Goal: Task Accomplishment & Management: Use online tool/utility

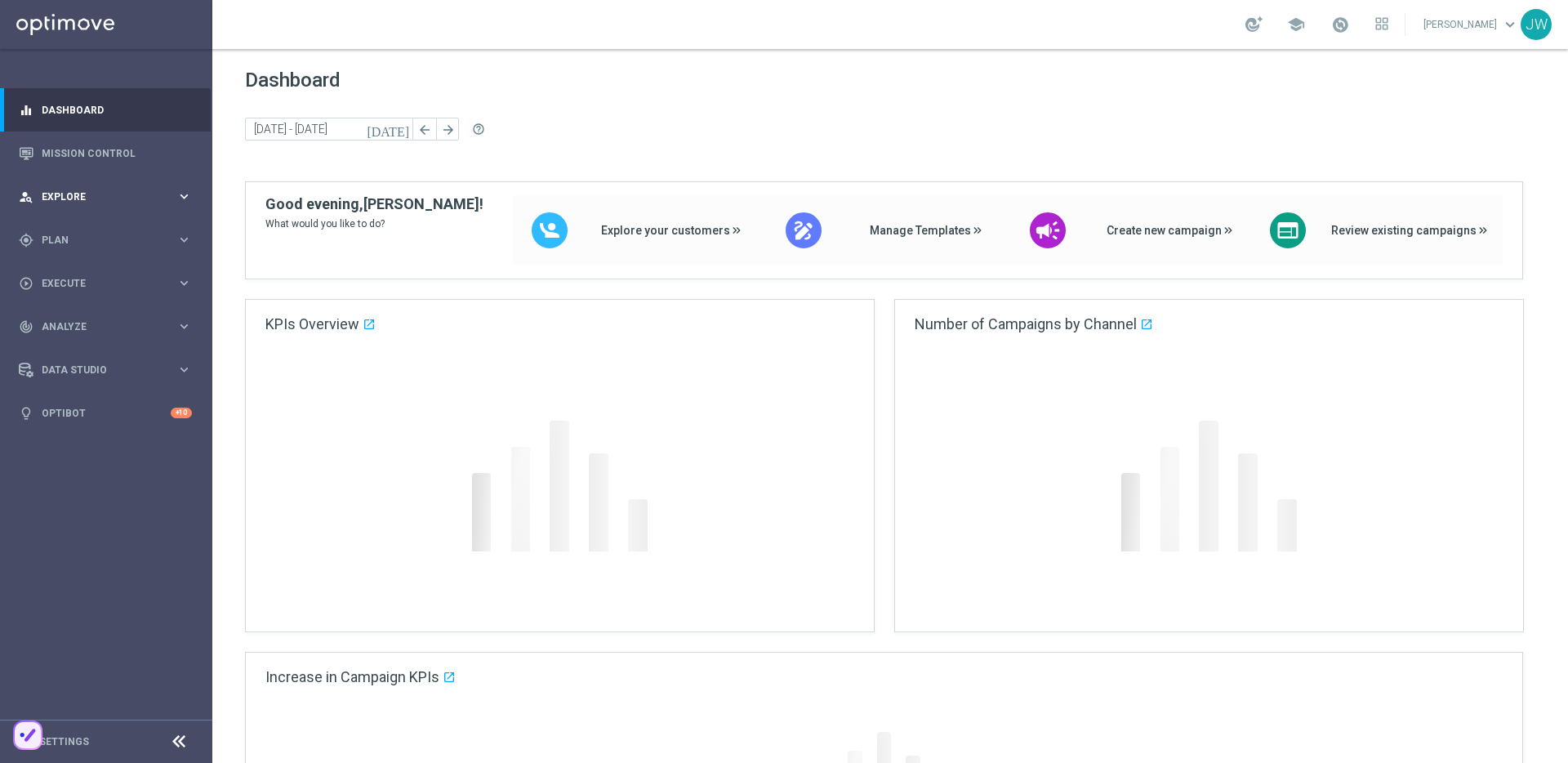
click at [146, 185] on div "person_search Explore keyboard_arrow_right" at bounding box center [105, 197] width 211 height 44
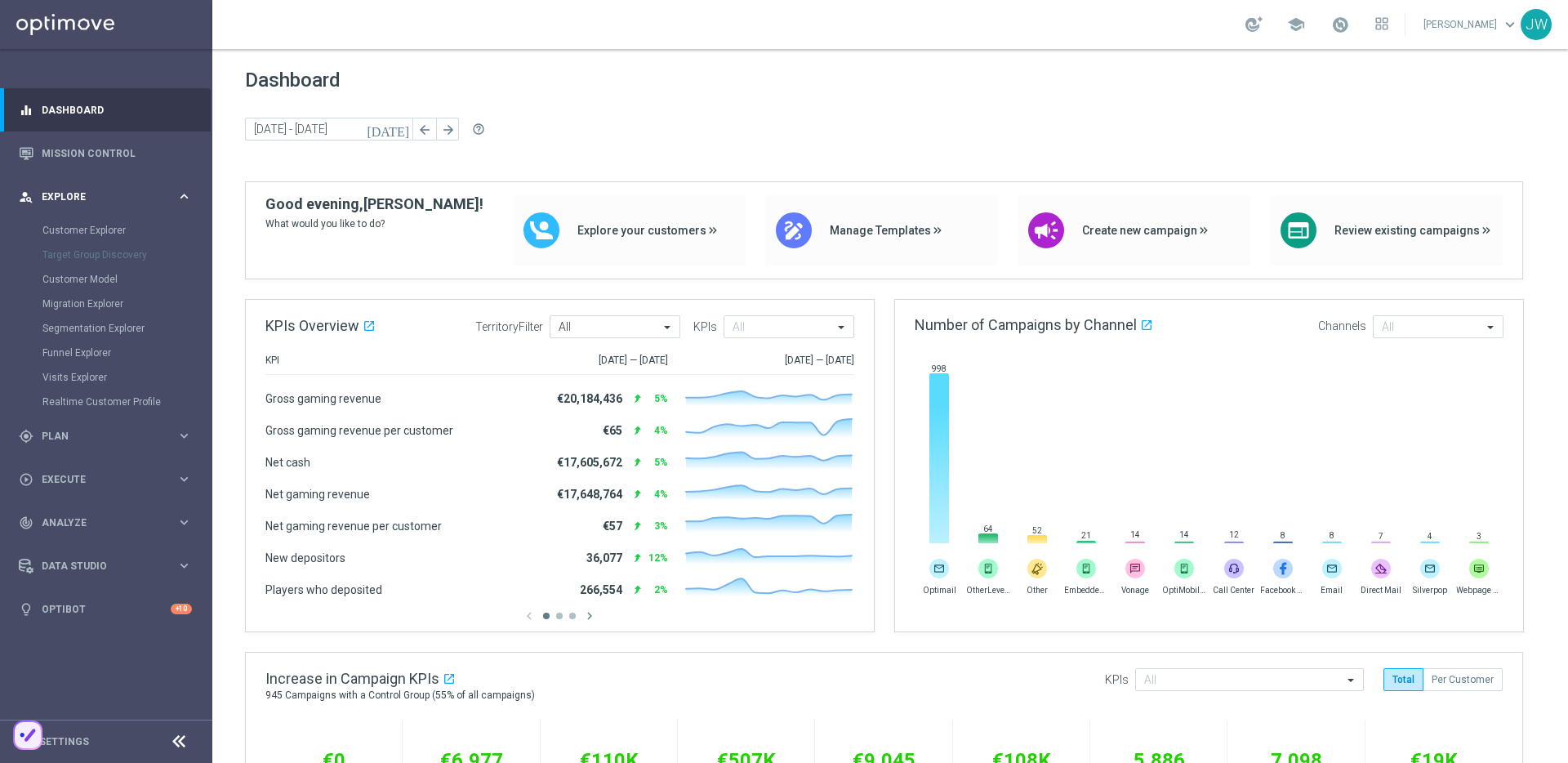
click at [108, 190] on div "person_search Explore" at bounding box center [97, 197] width 157 height 15
click at [150, 248] on div "gps_fixed Plan keyboard_arrow_right" at bounding box center [105, 240] width 211 height 44
click at [74, 233] on div "gps_fixed Plan" at bounding box center [97, 240] width 157 height 15
click at [79, 345] on div "OptiPromo" at bounding box center [126, 346] width 168 height 24
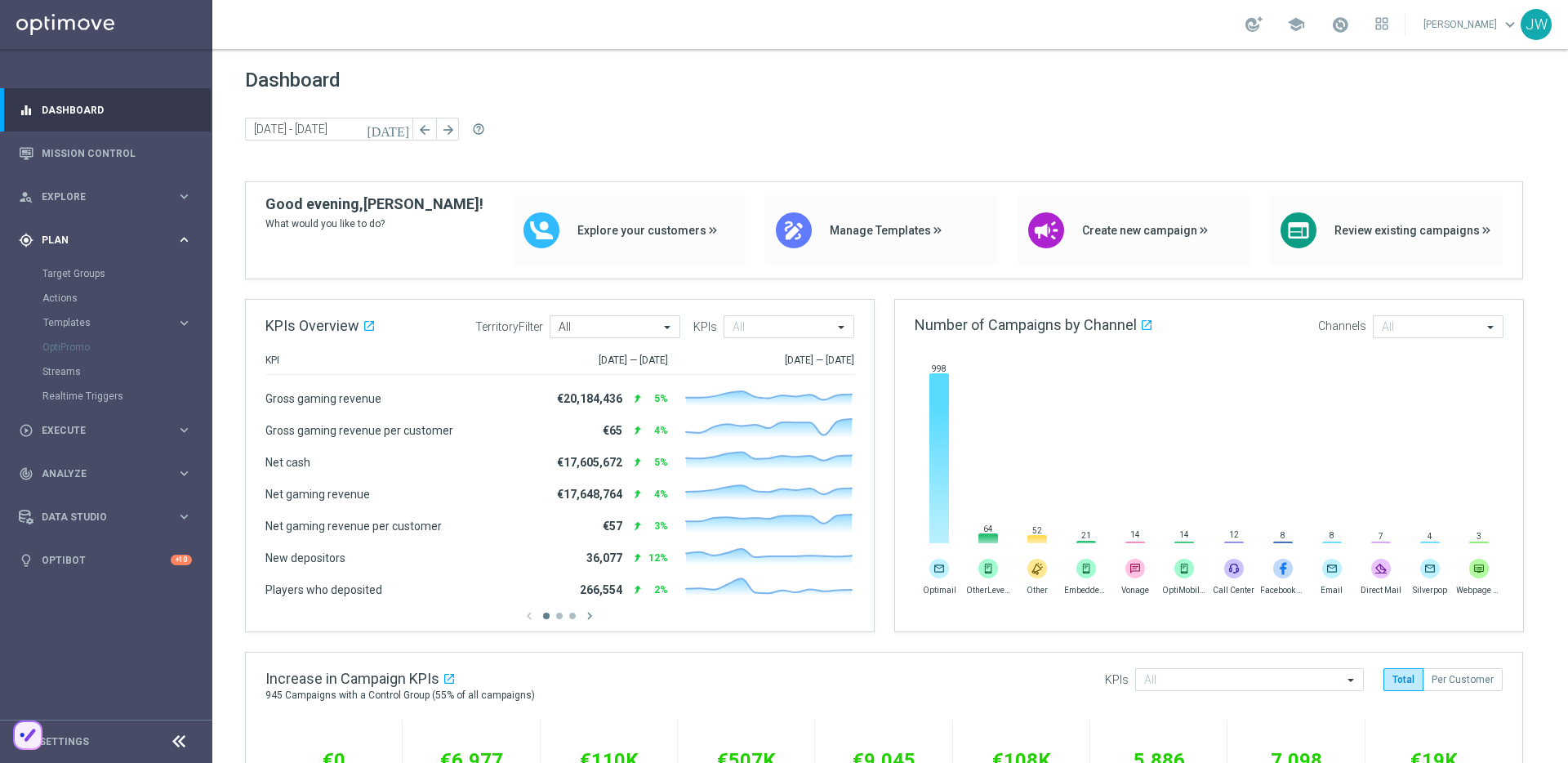
click at [119, 245] on div "gps_fixed Plan" at bounding box center [97, 240] width 157 height 15
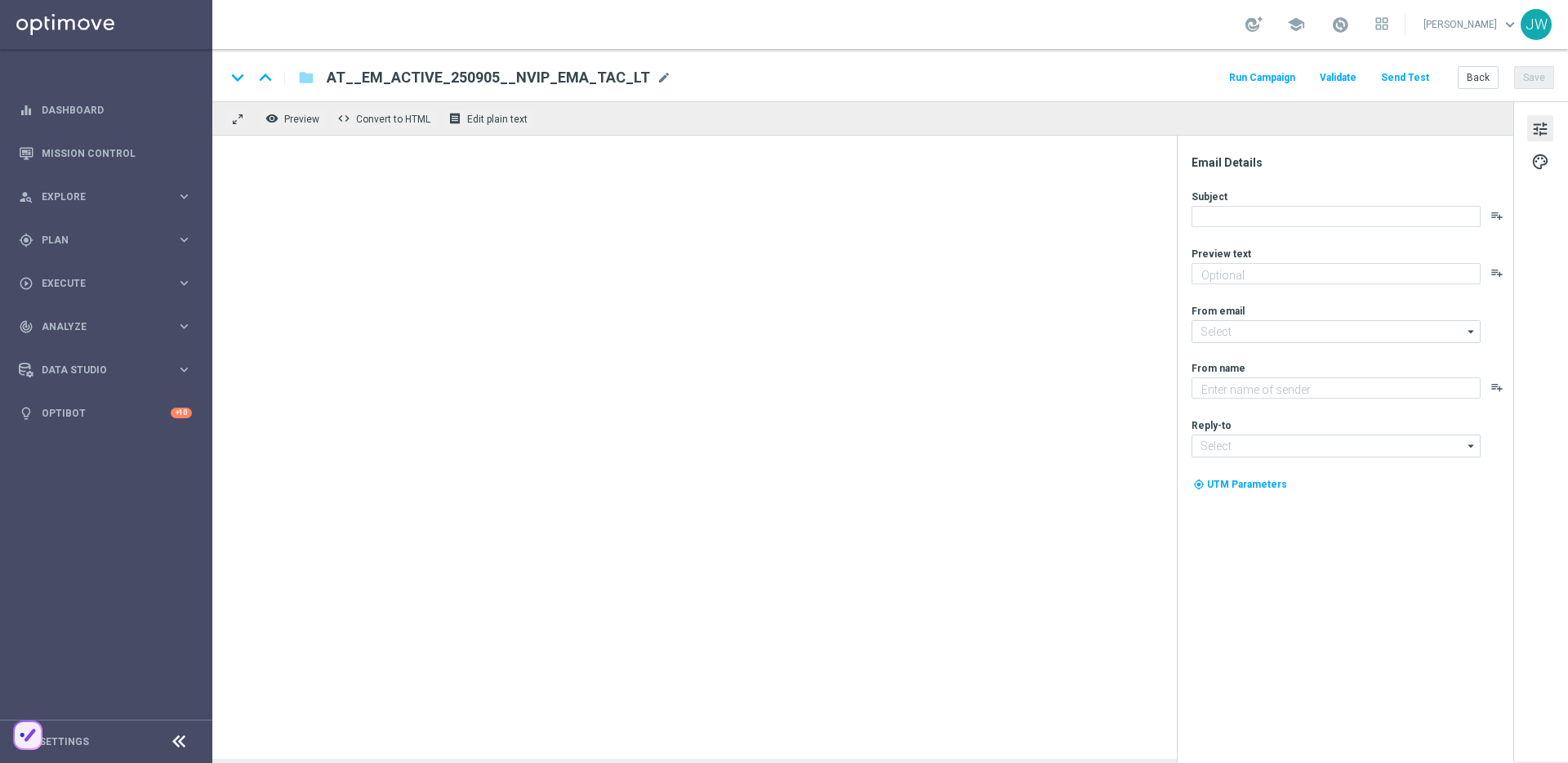
type textarea "20 % Rabatt auf deine EuroMillionen."
type textarea "Lottoland"
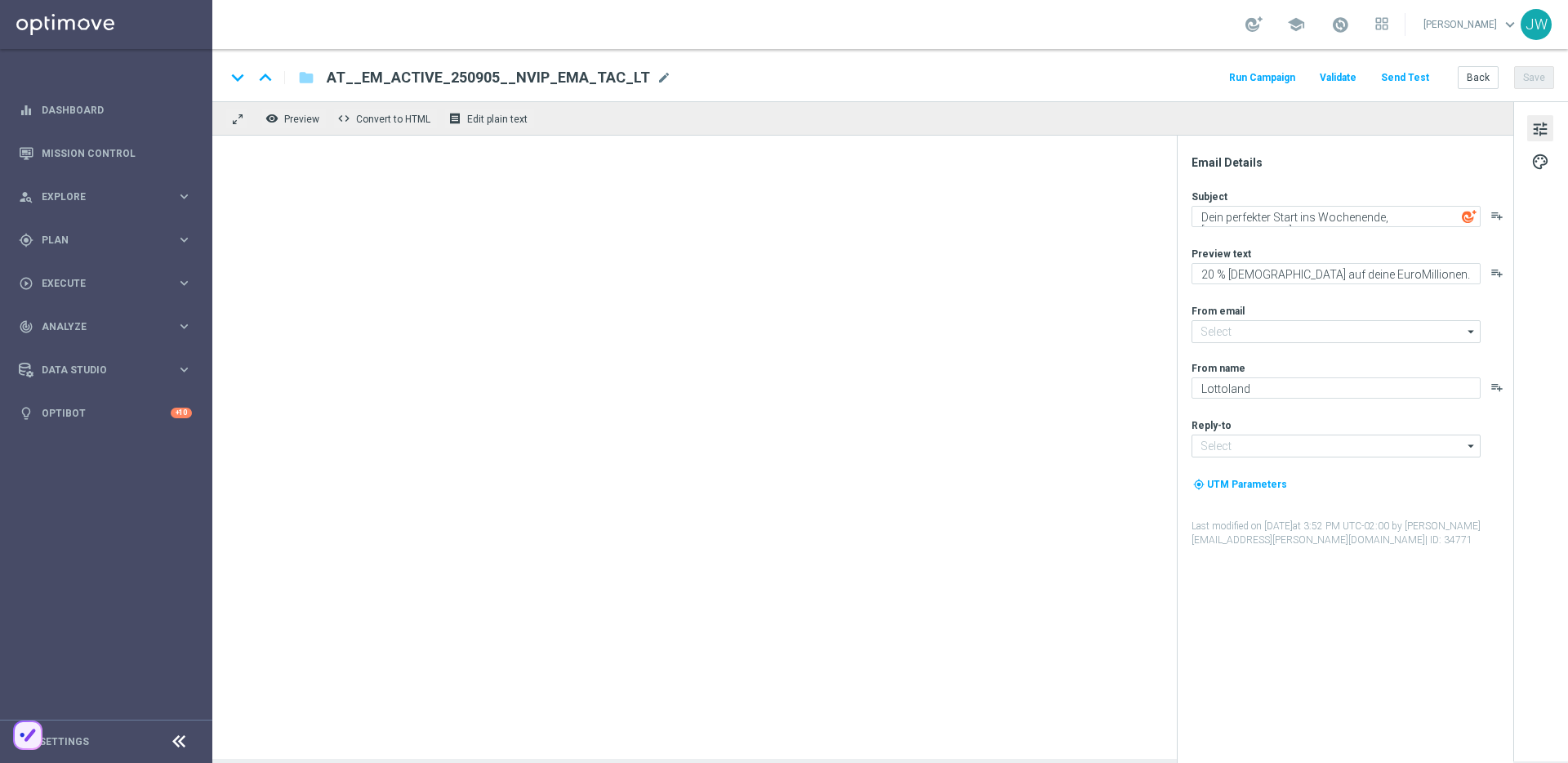
type input "mail@crm.lottoland.com"
type input "service@lottoland.com"
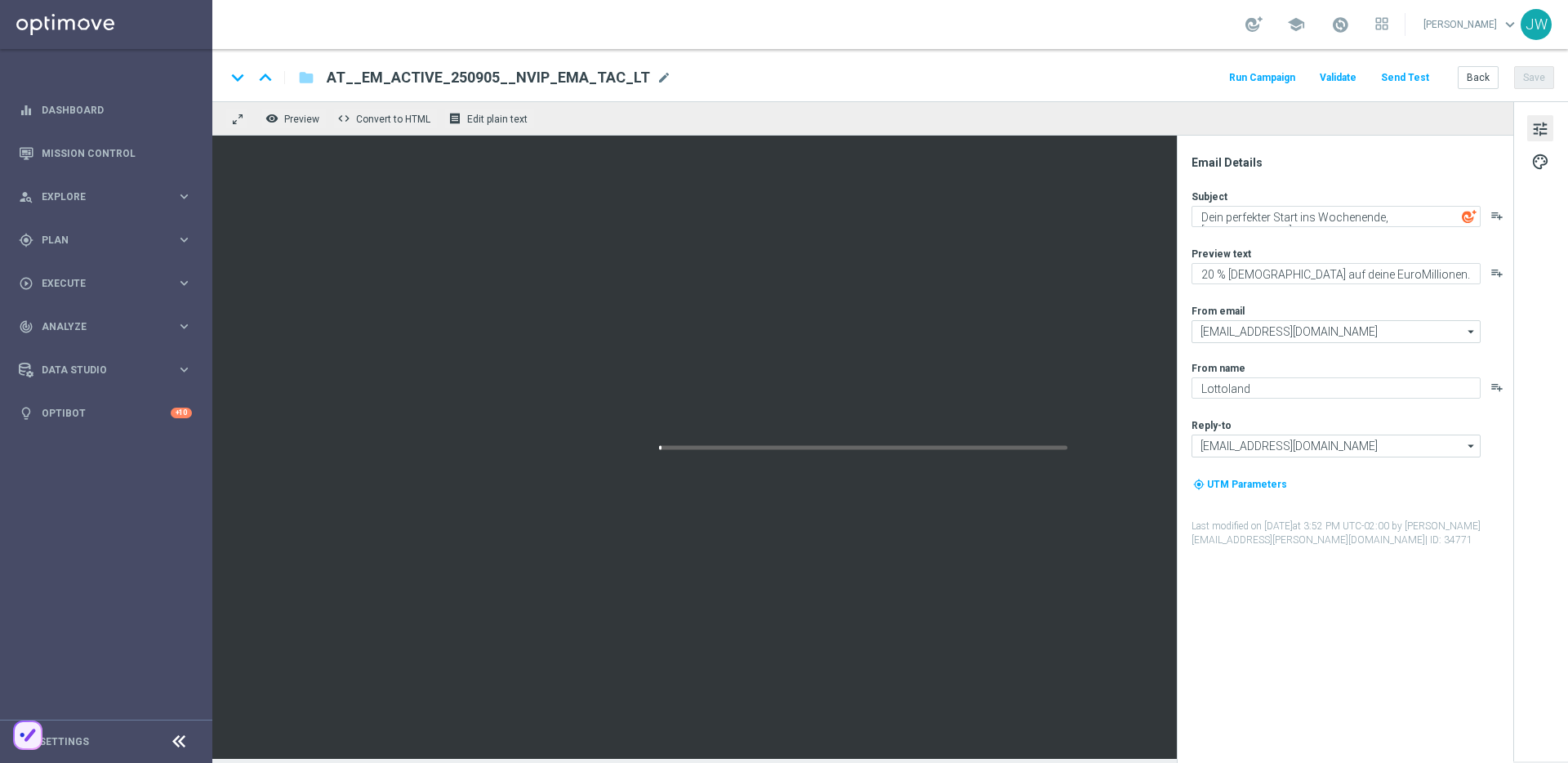
click at [1397, 79] on button "Send Test" at bounding box center [1404, 78] width 53 height 22
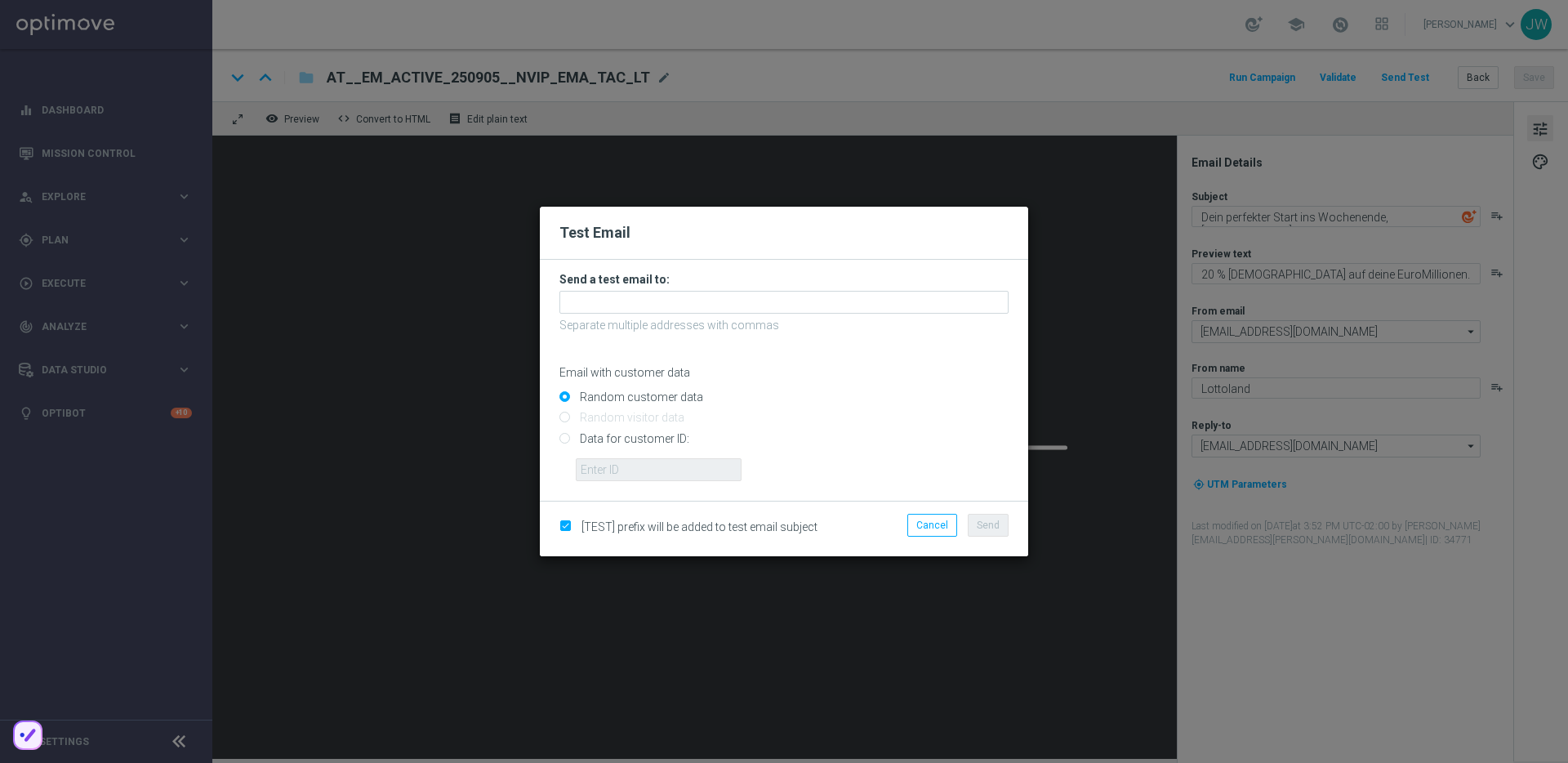
click at [651, 320] on p "Separate multiple addresses with commas" at bounding box center [784, 325] width 449 height 15
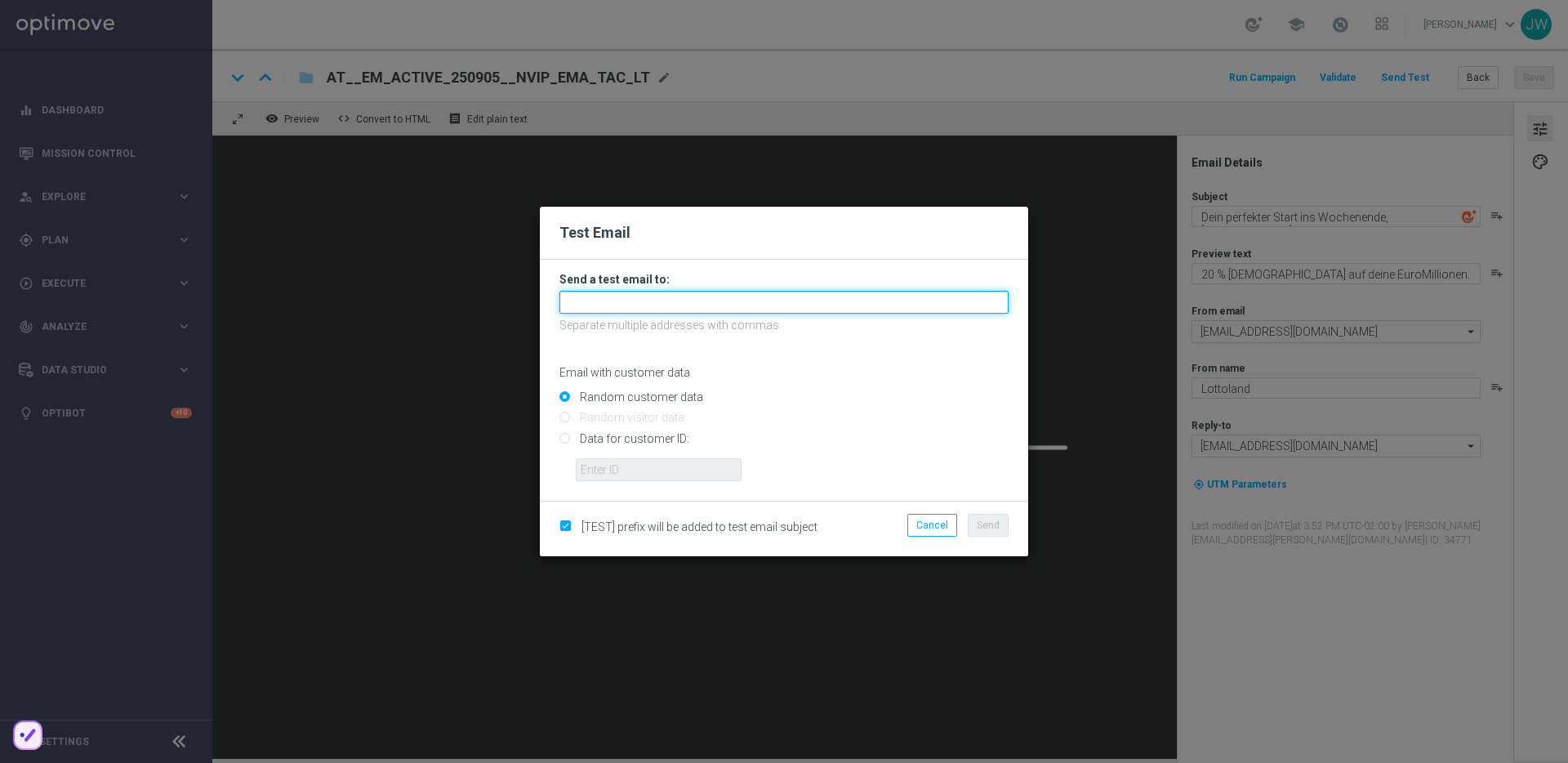
click at [657, 310] on input "text" at bounding box center [784, 302] width 449 height 23
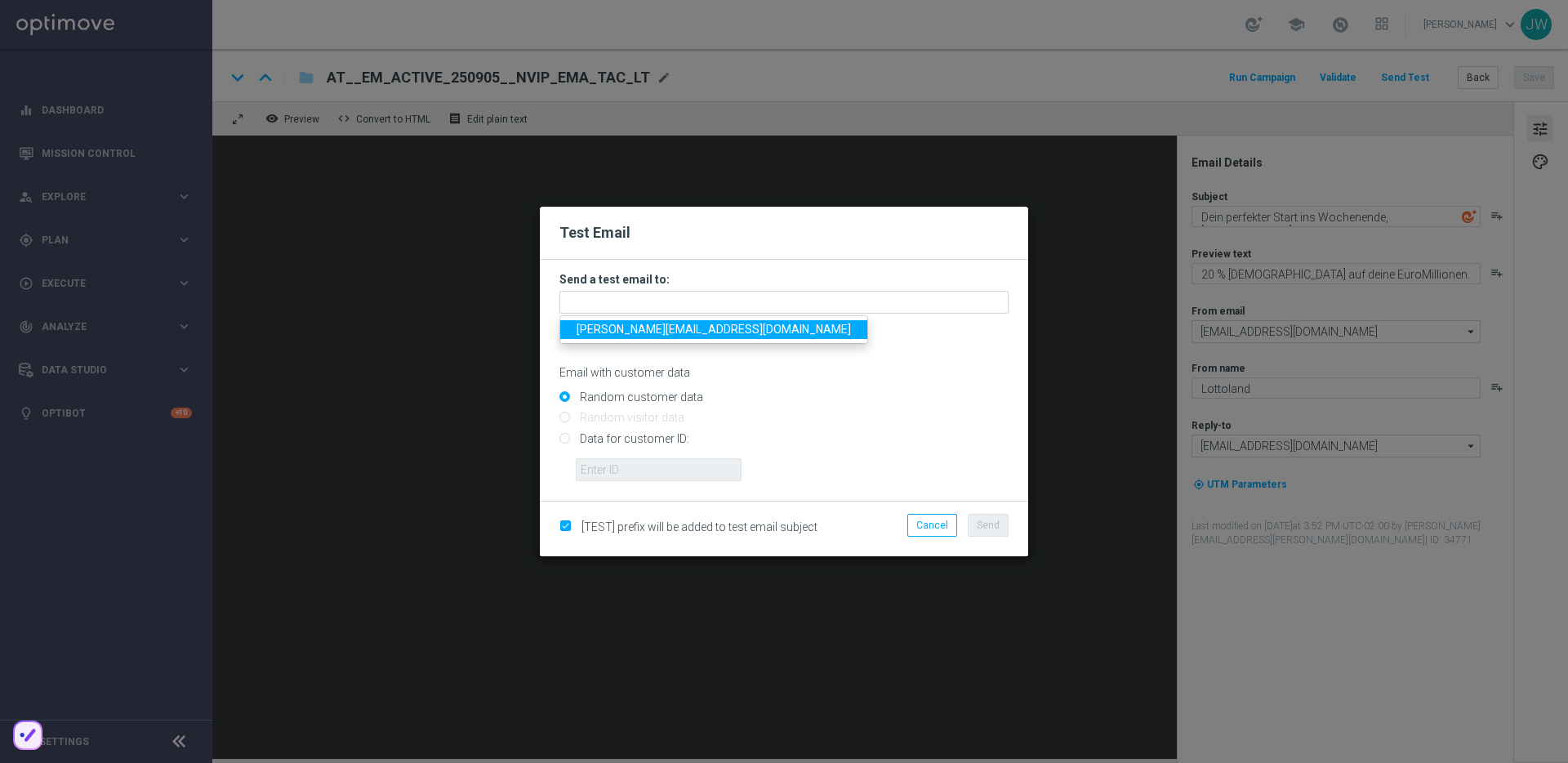
click at [700, 331] on span "[PERSON_NAME][EMAIL_ADDRESS][DOMAIN_NAME]" at bounding box center [713, 330] width 274 height 13
type input "[PERSON_NAME][EMAIL_ADDRESS][DOMAIN_NAME]"
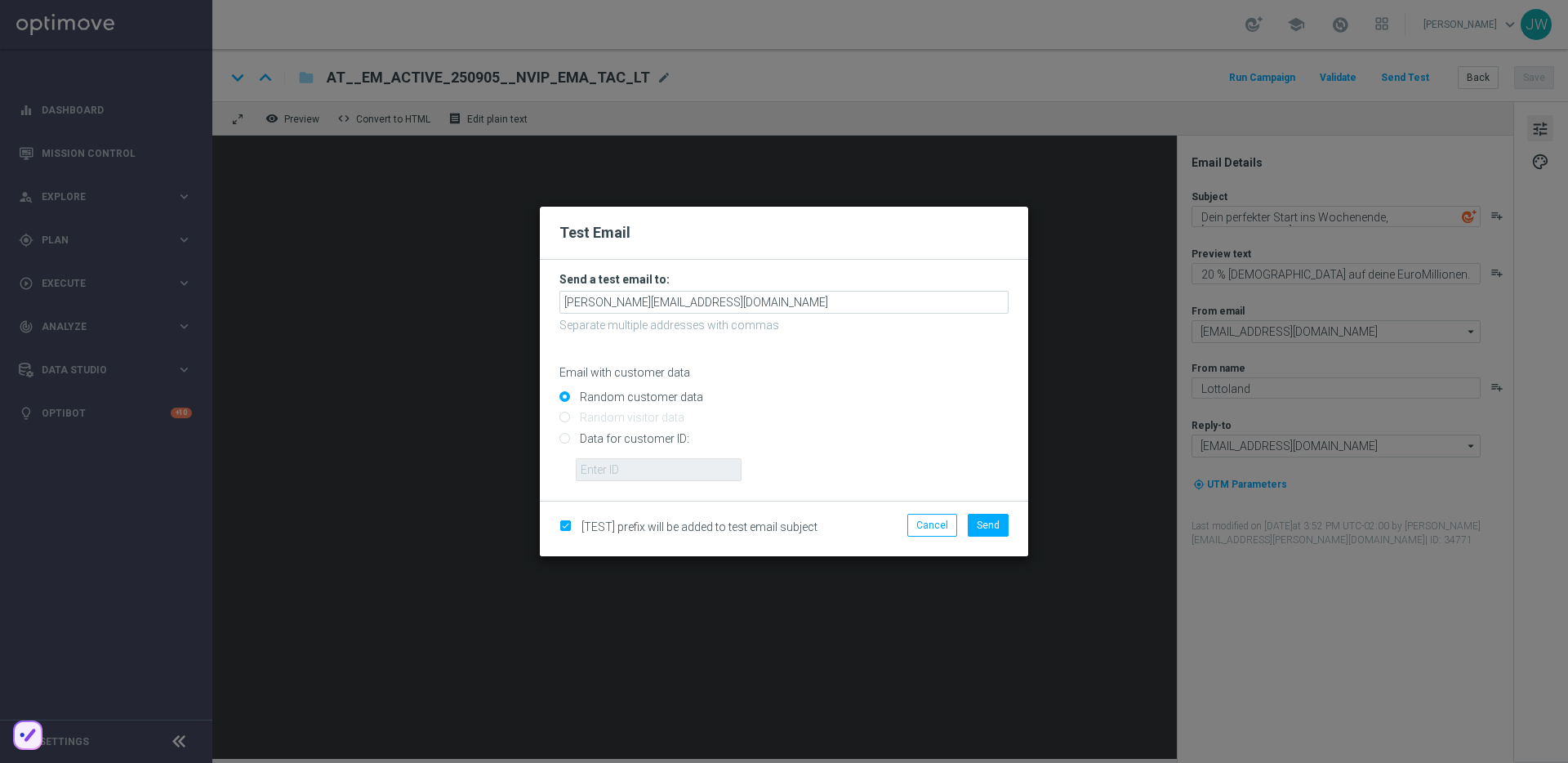
drag, startPoint x: 639, startPoint y: 435, endPoint x: 646, endPoint y: 457, distance: 23.1
click at [639, 435] on input "Data for customer ID:" at bounding box center [784, 445] width 449 height 23
radio input "true"
click at [647, 463] on input "text" at bounding box center [658, 469] width 166 height 23
paste input "223890059"
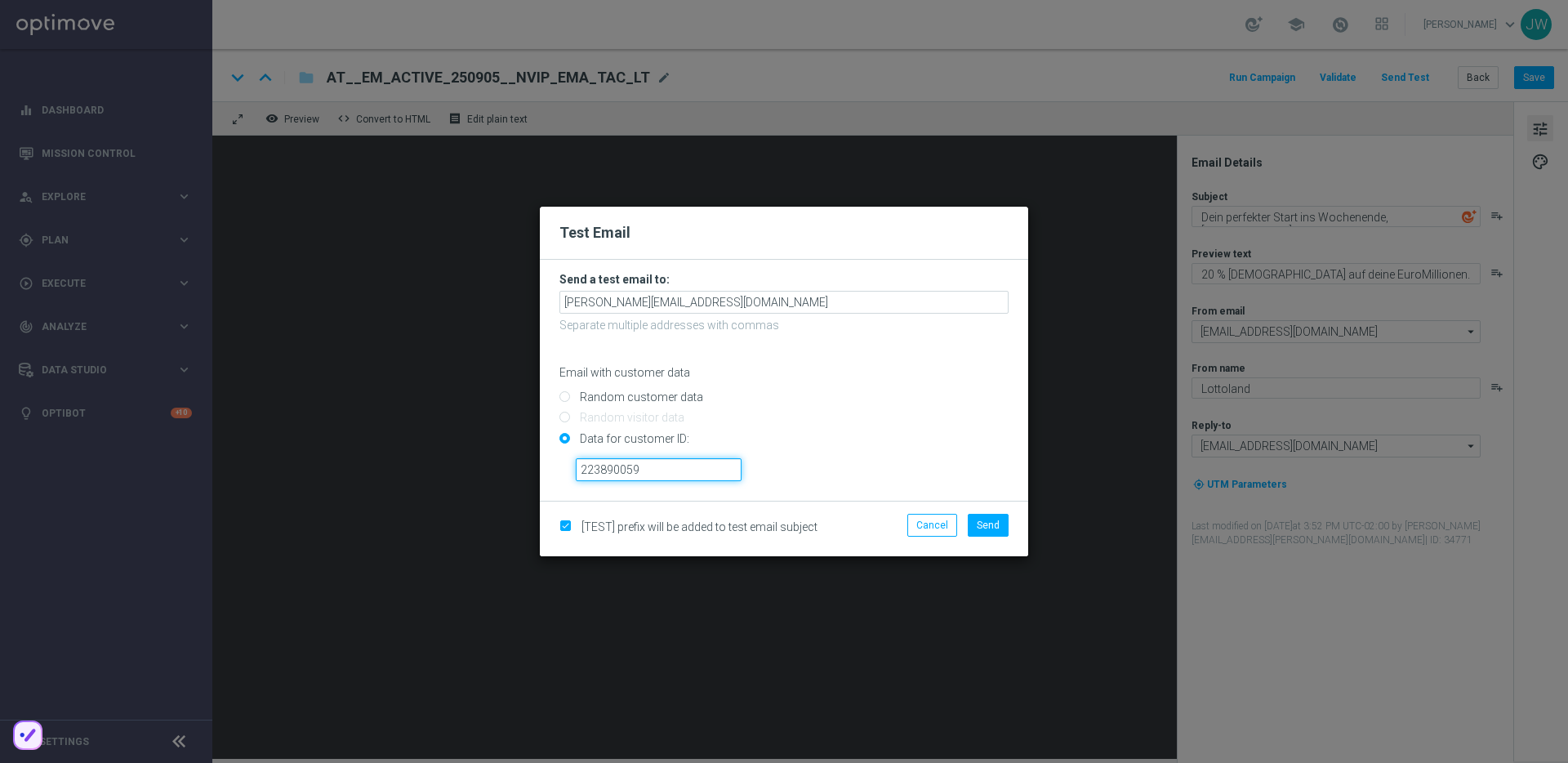
type input "223890059"
click at [793, 469] on div "223890059" at bounding box center [792, 463] width 457 height 35
click at [997, 530] on span "Send" at bounding box center [988, 525] width 23 height 12
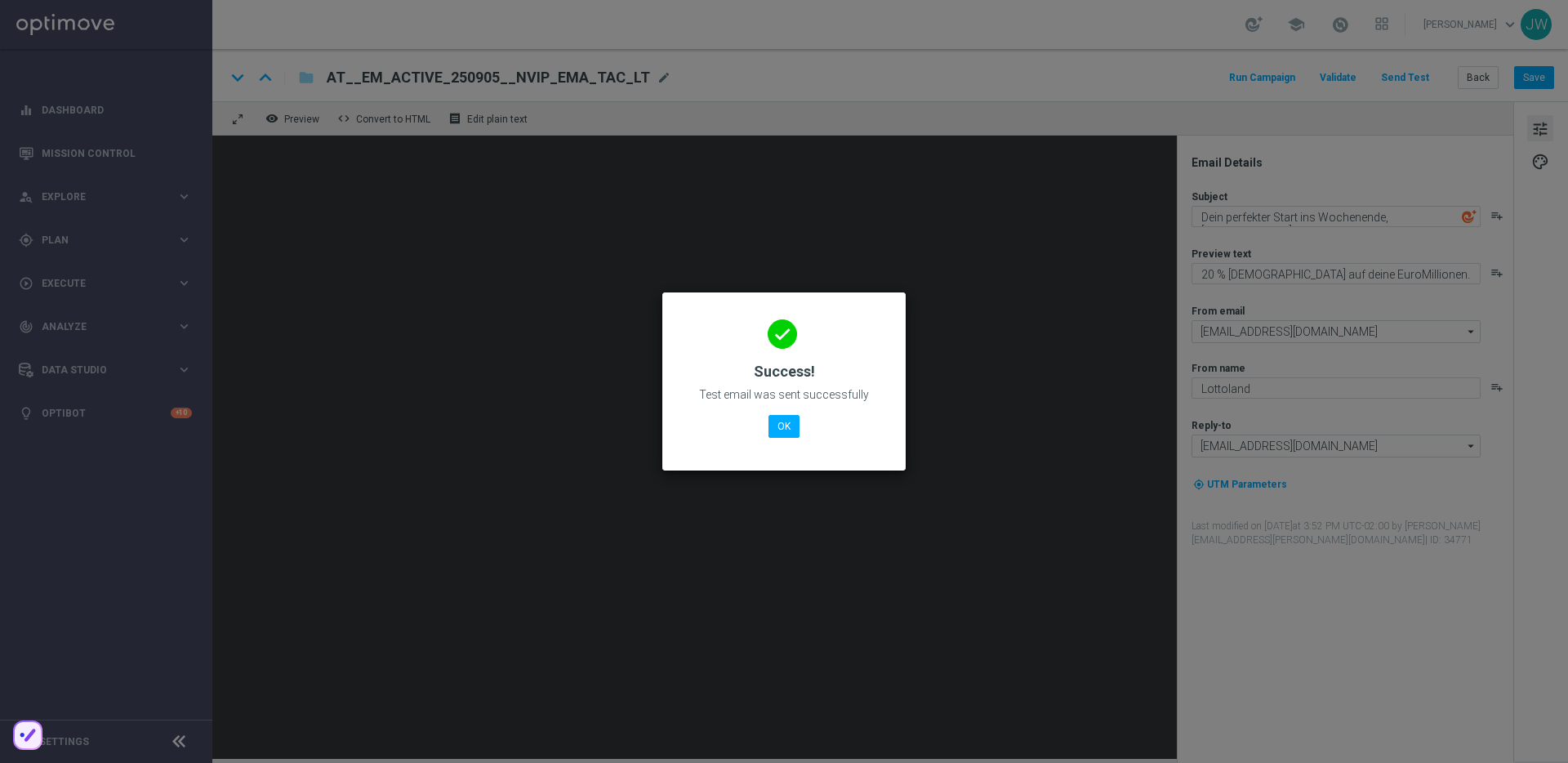
click at [783, 440] on div "done Success! Test email was sent successfully OK" at bounding box center [784, 379] width 204 height 142
click at [782, 434] on button "OK" at bounding box center [784, 426] width 31 height 23
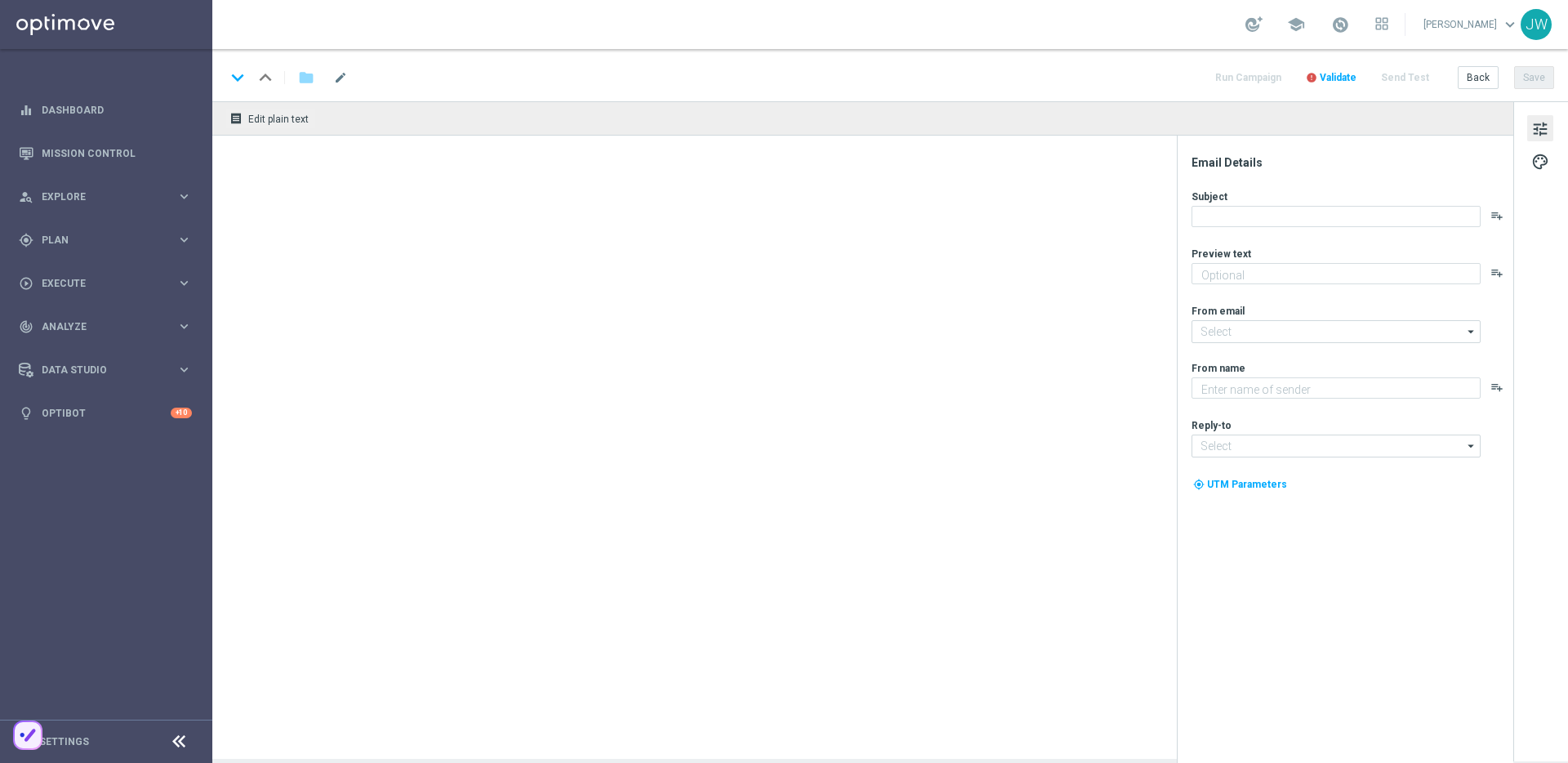
type textarea "20 % [DEMOGRAPHIC_DATA] auf deine EuroMillionen."
type textarea "Lottoland"
type input "[EMAIL_ADDRESS][DOMAIN_NAME]"
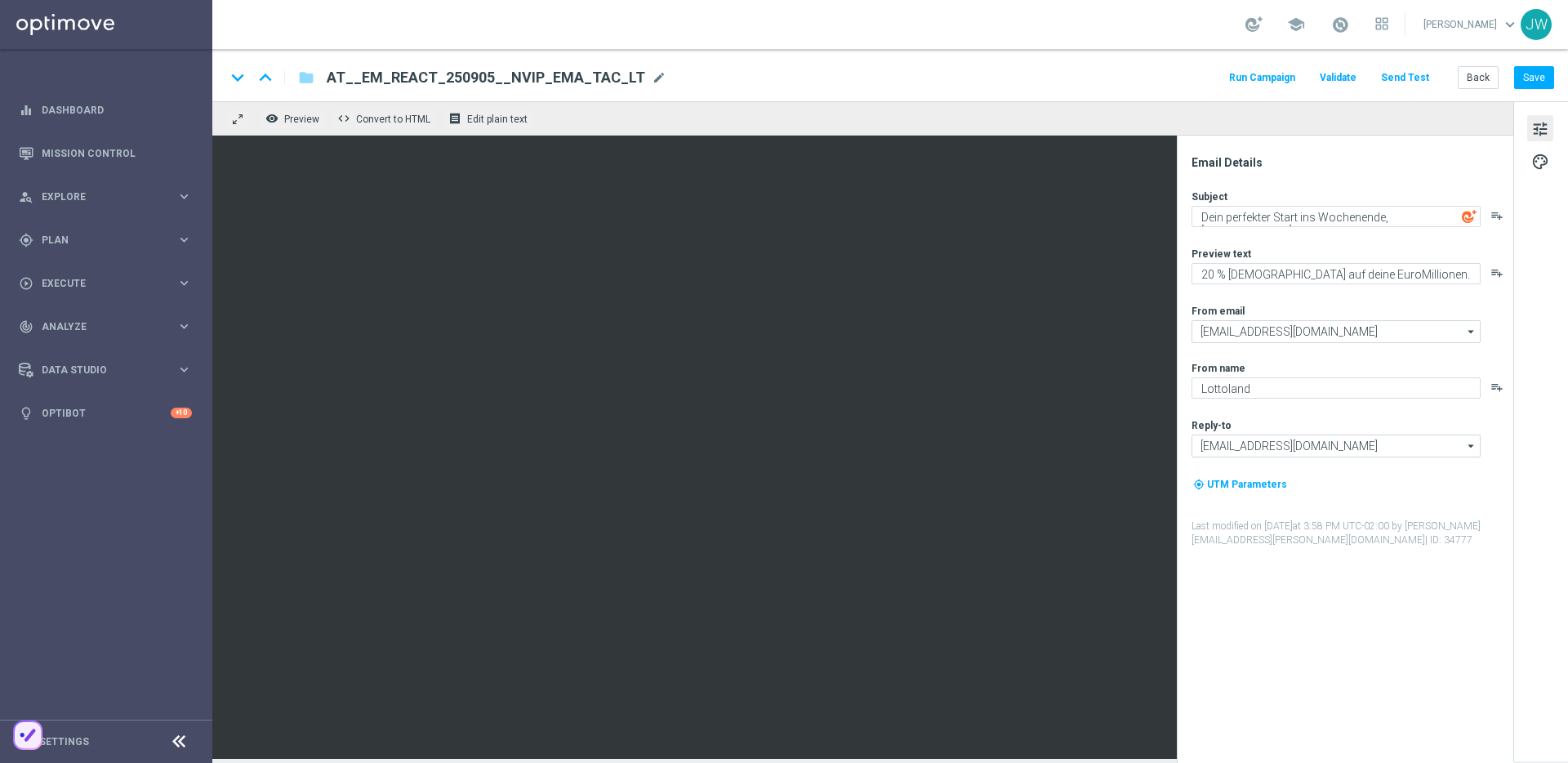
click at [1397, 79] on button "Send Test" at bounding box center [1404, 78] width 53 height 22
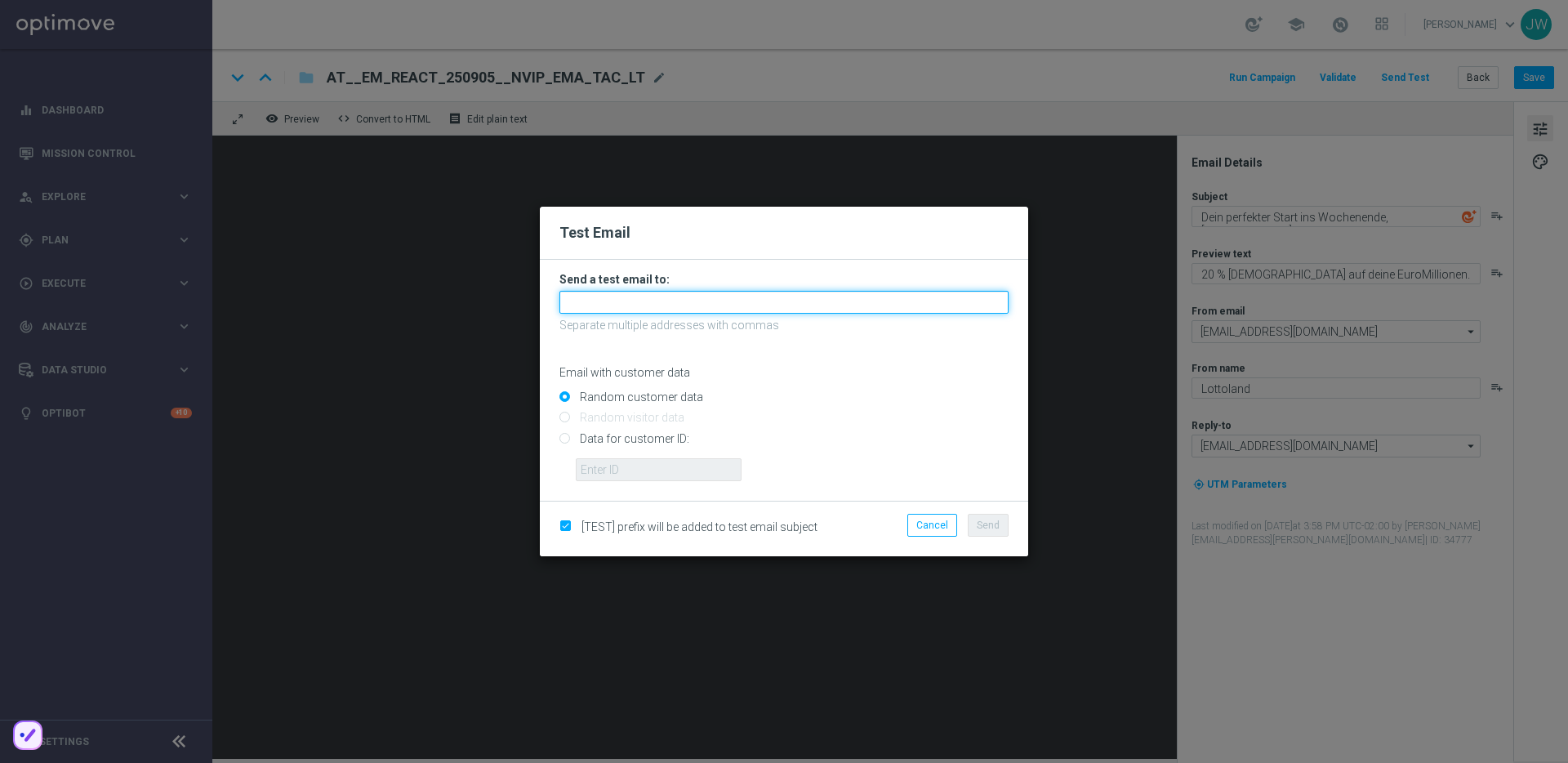
click at [779, 305] on input "text" at bounding box center [784, 302] width 449 height 23
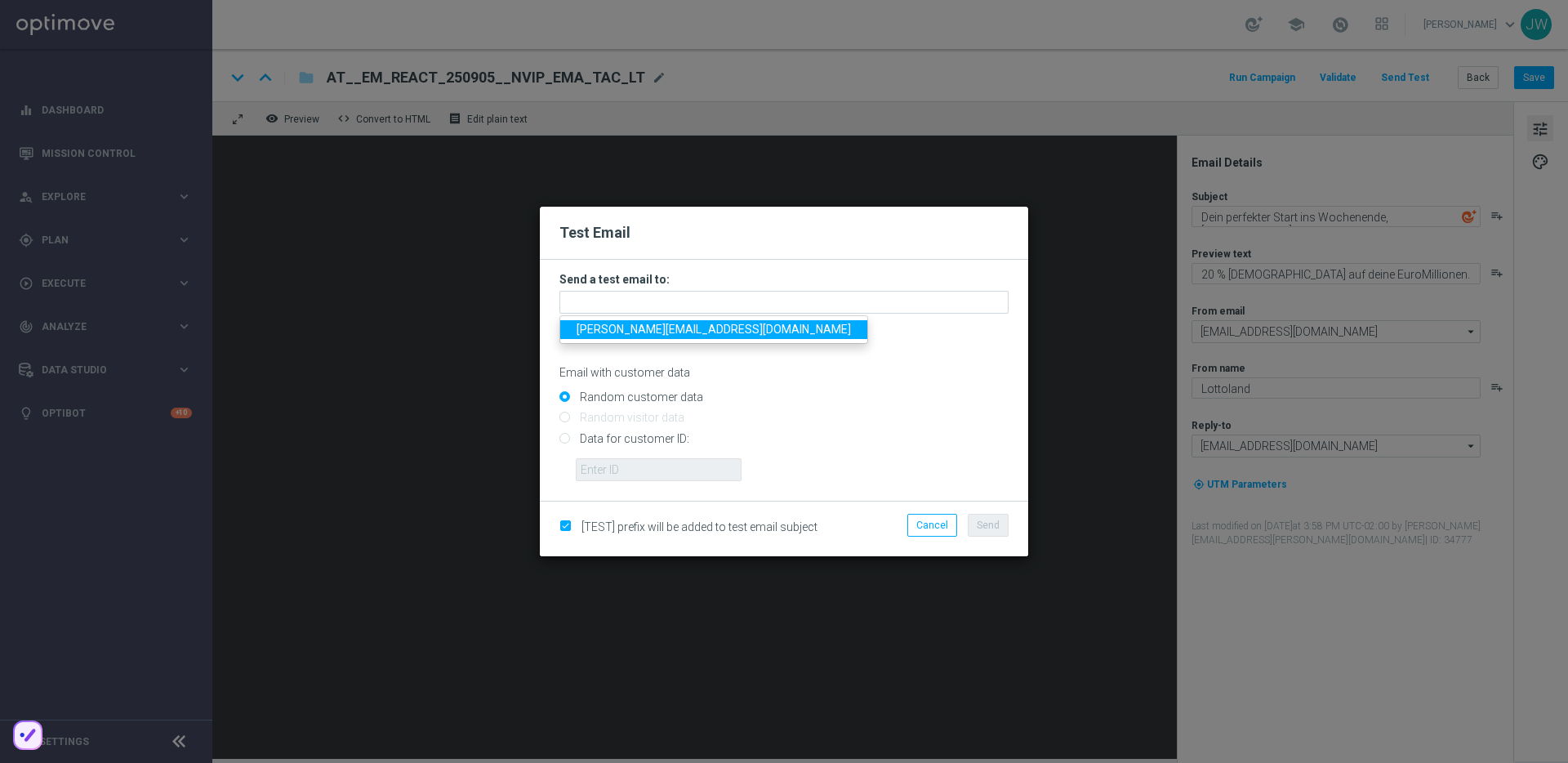
click at [700, 326] on span "[PERSON_NAME][EMAIL_ADDRESS][DOMAIN_NAME]" at bounding box center [713, 330] width 274 height 13
type input "[PERSON_NAME][EMAIL_ADDRESS][DOMAIN_NAME]"
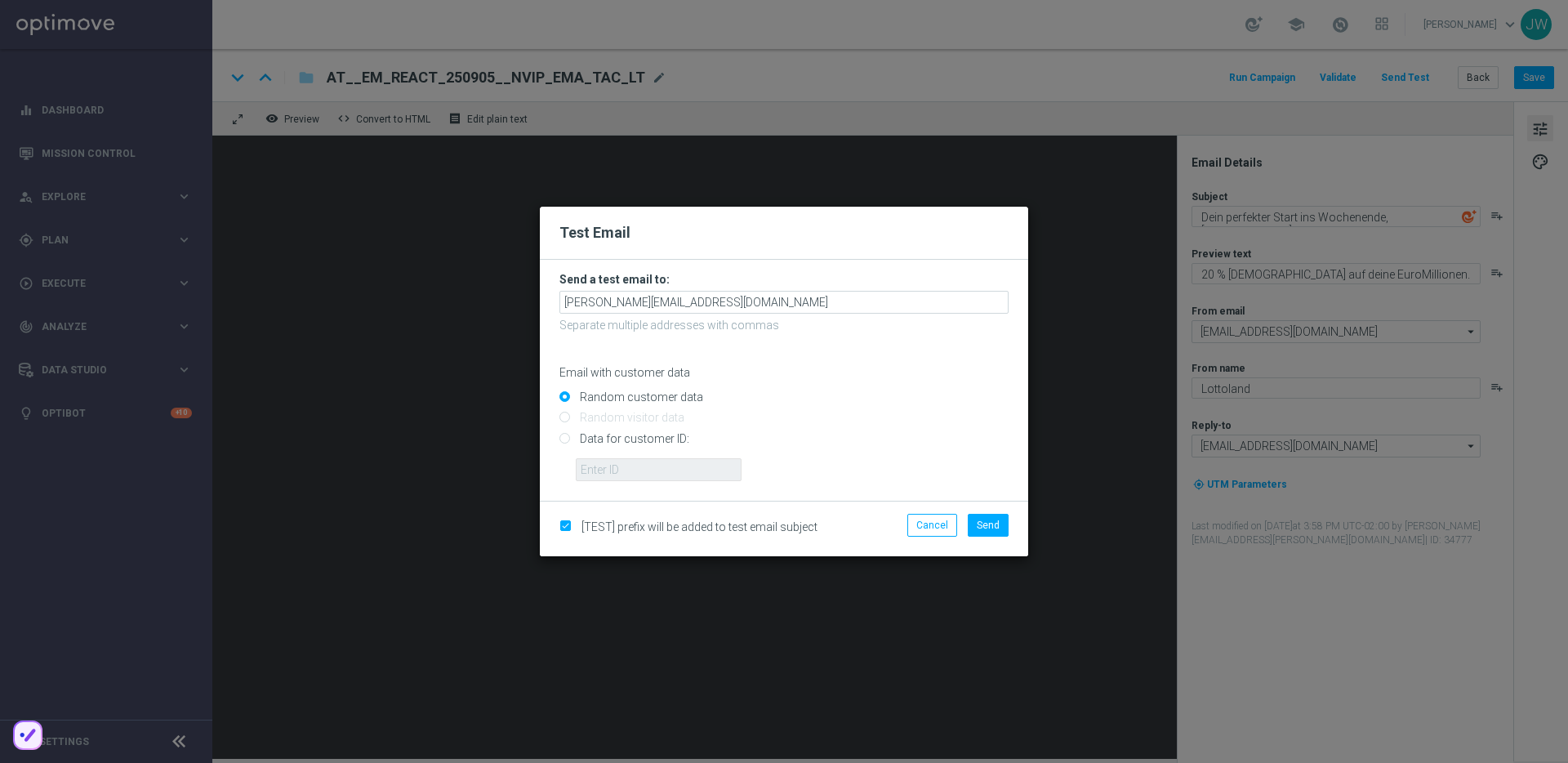
click at [631, 438] on input "Data for customer ID:" at bounding box center [784, 445] width 449 height 23
radio input "true"
click at [651, 470] on input "text" at bounding box center [658, 469] width 166 height 23
paste input "223890059"
type input "223890059"
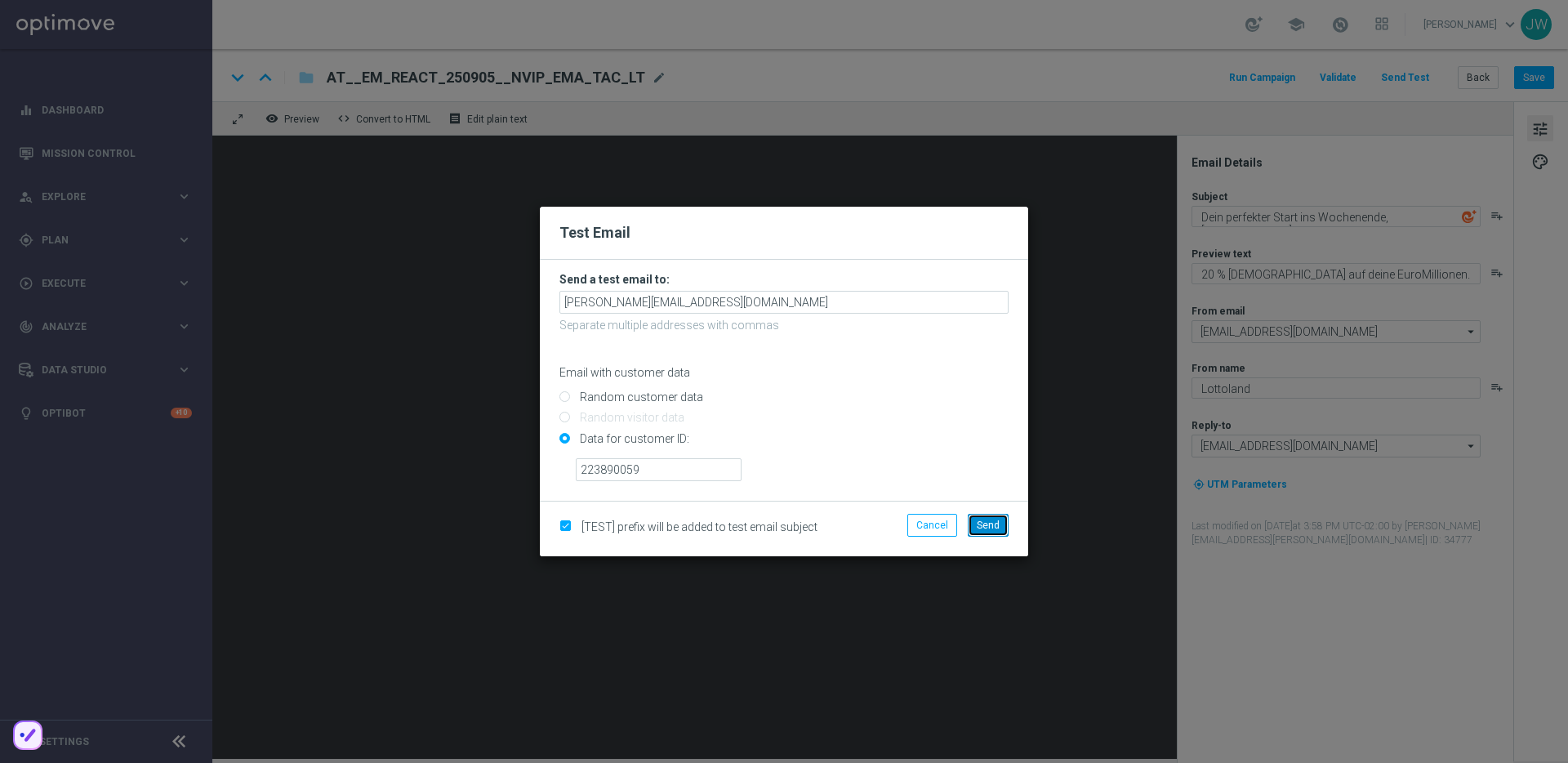
click at [1007, 519] on button "Send" at bounding box center [988, 525] width 41 height 23
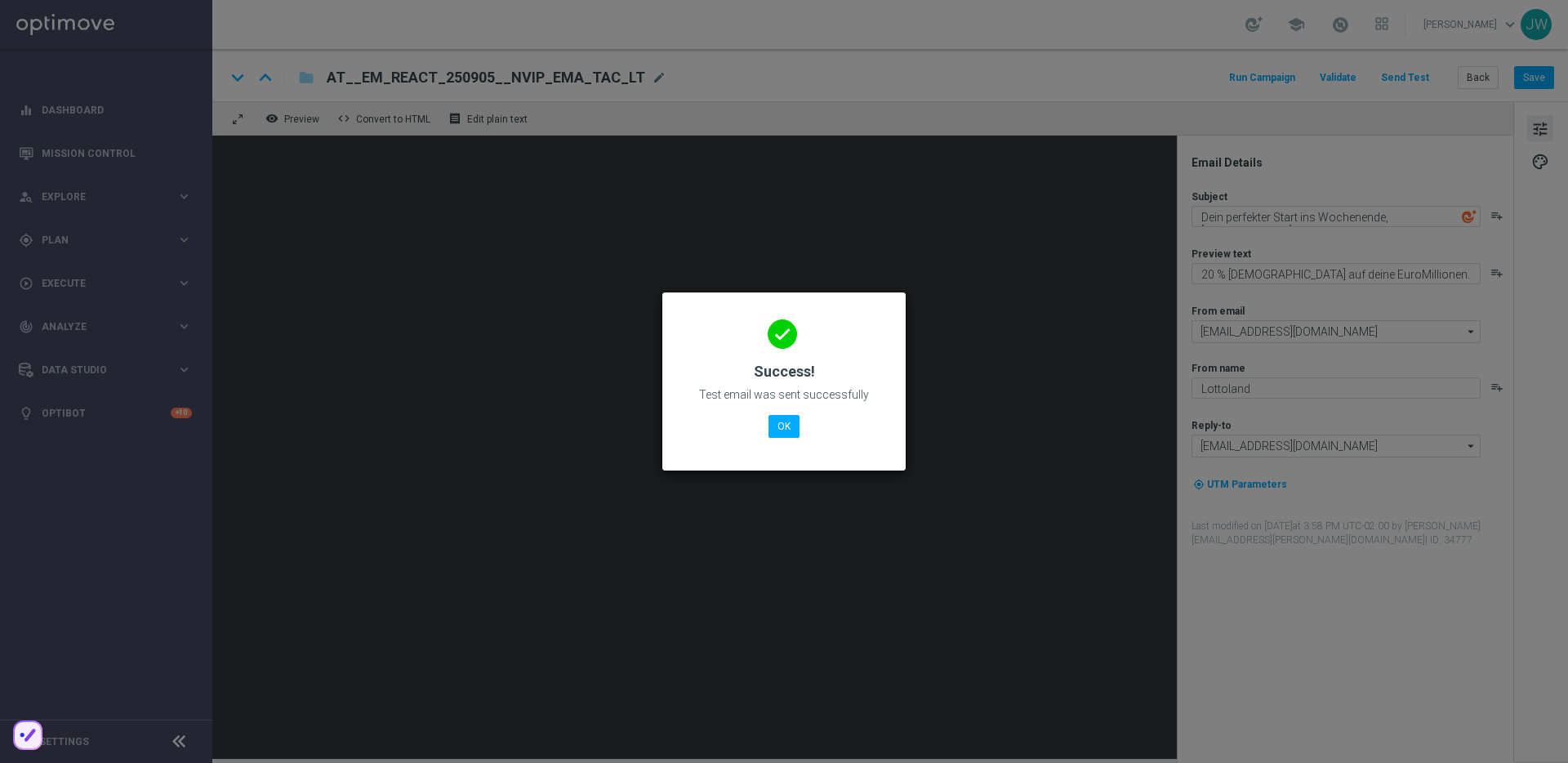
click at [1014, 426] on modal-container "done Success! Test email was sent successfully OK" at bounding box center [784, 382] width 1568 height 763
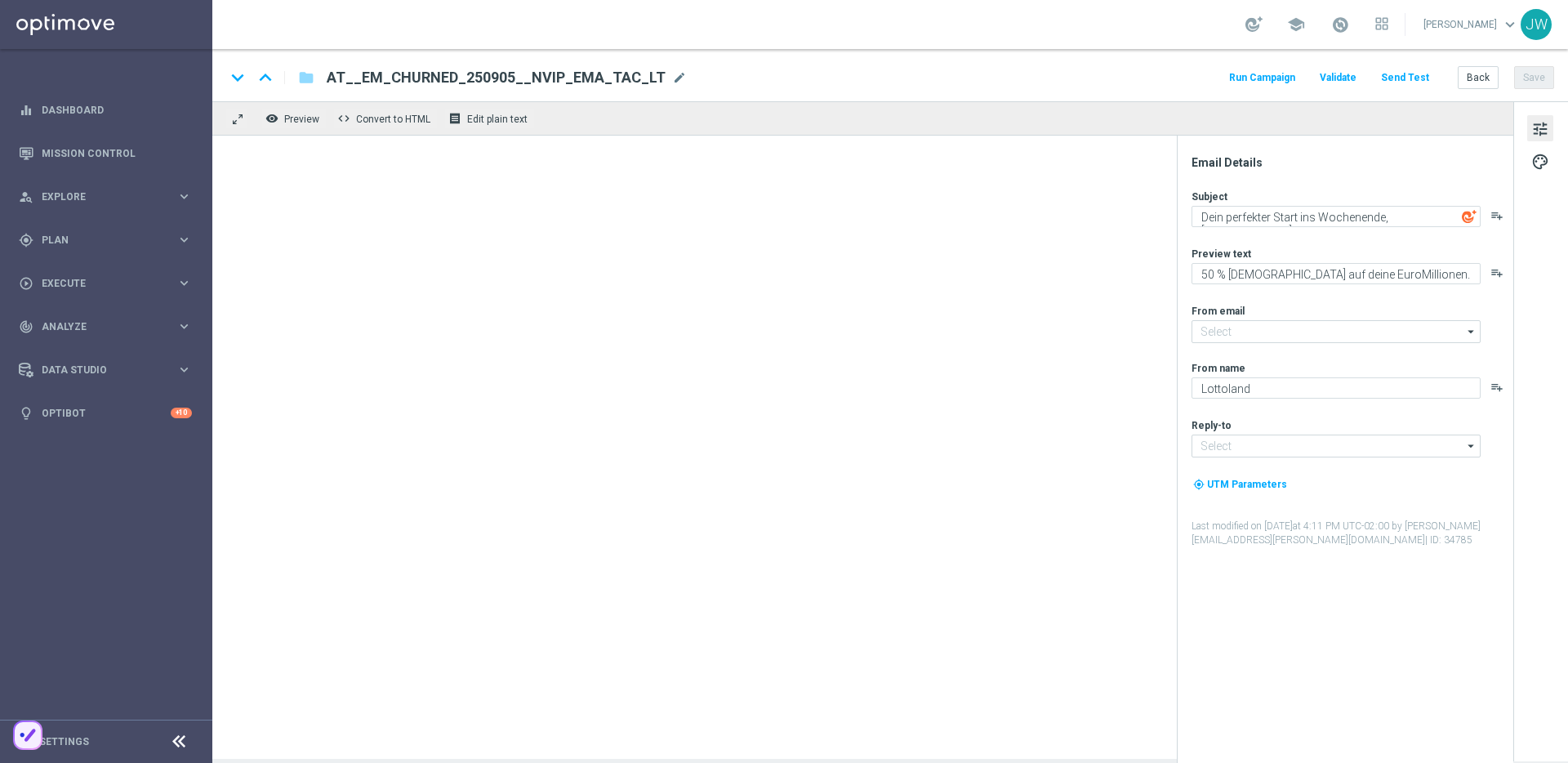
type input "[EMAIL_ADDRESS][DOMAIN_NAME]"
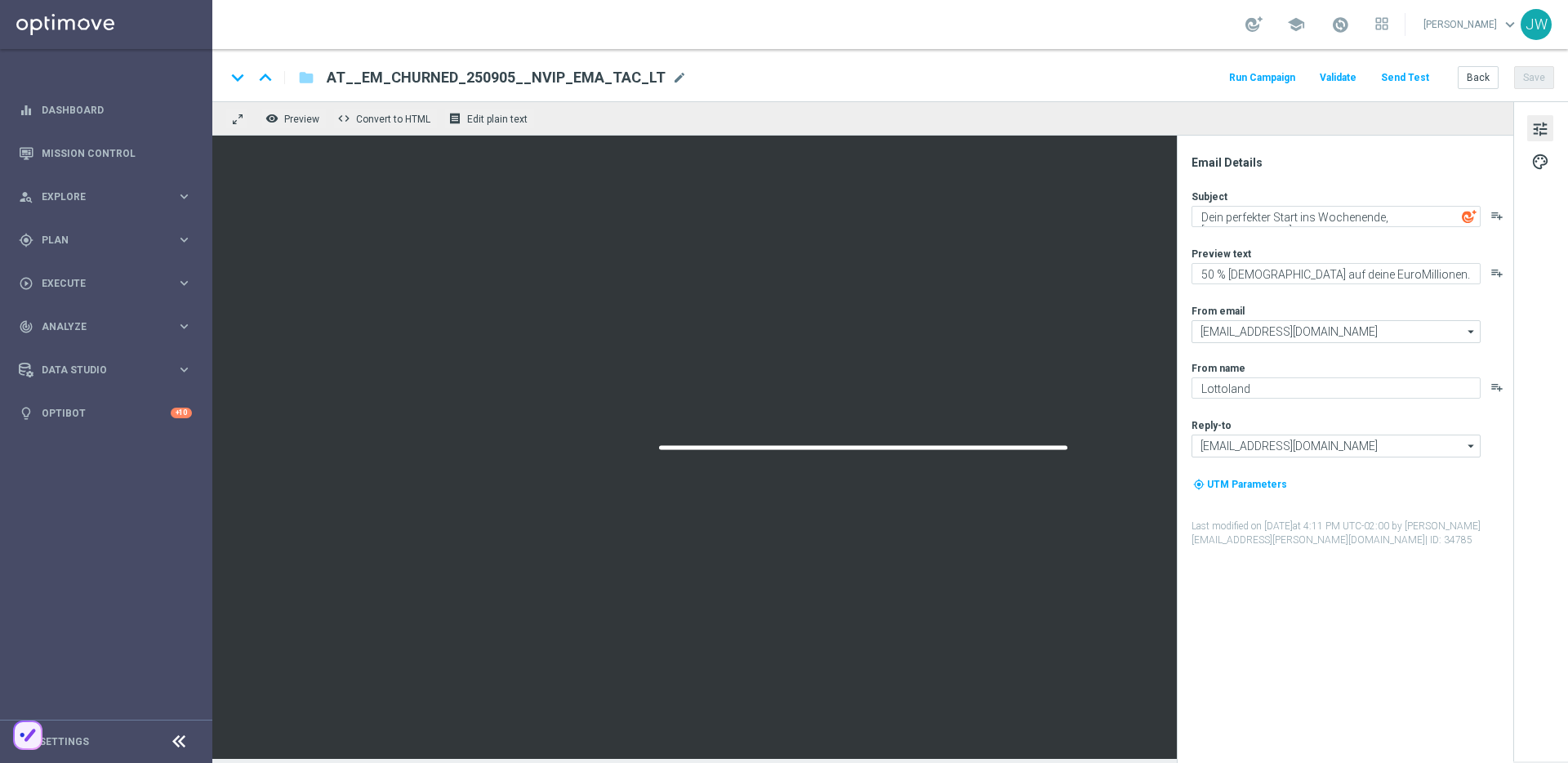
click at [1401, 78] on button "Send Test" at bounding box center [1404, 78] width 53 height 22
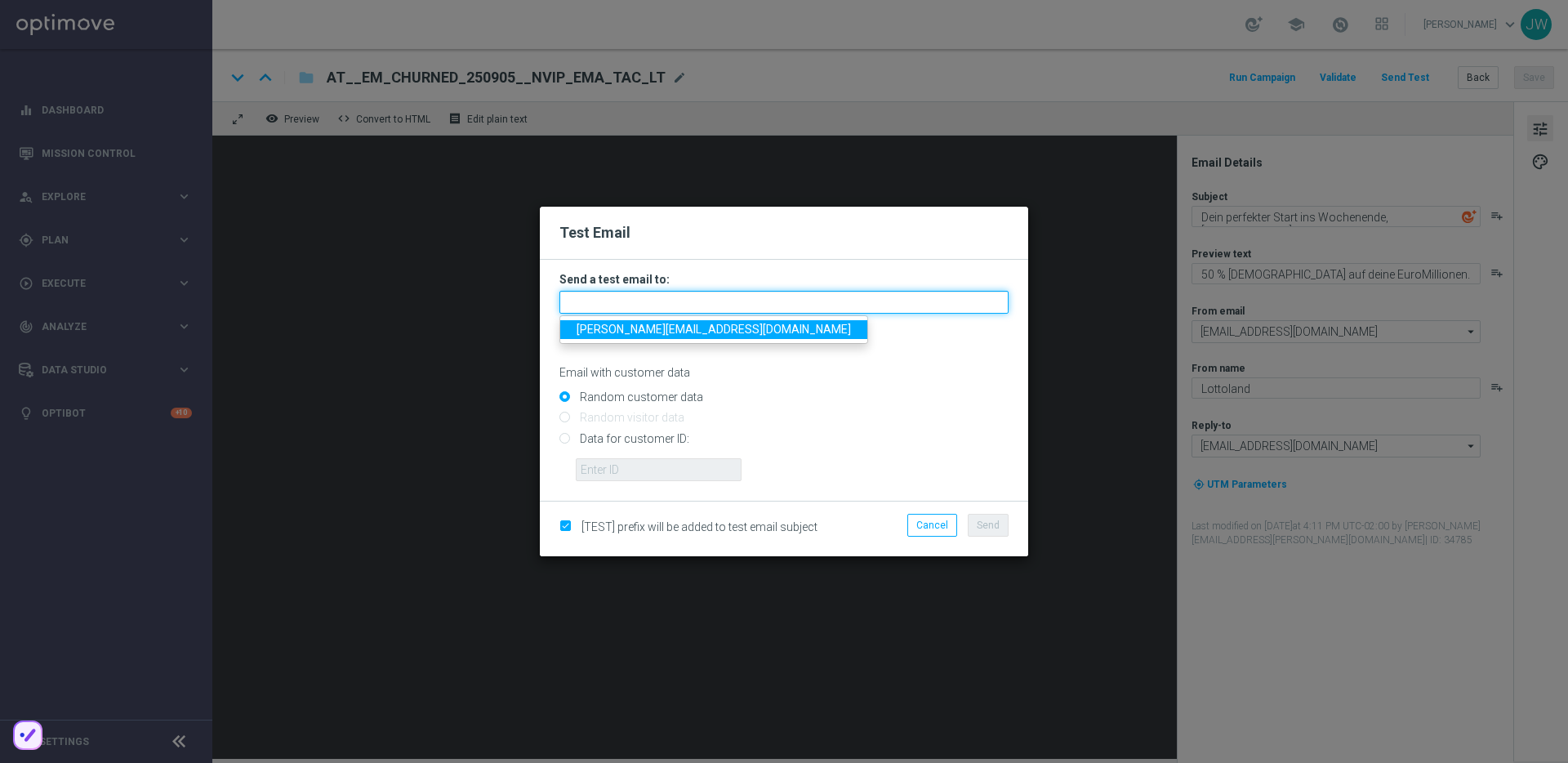
click at [806, 305] on input "text" at bounding box center [784, 302] width 449 height 23
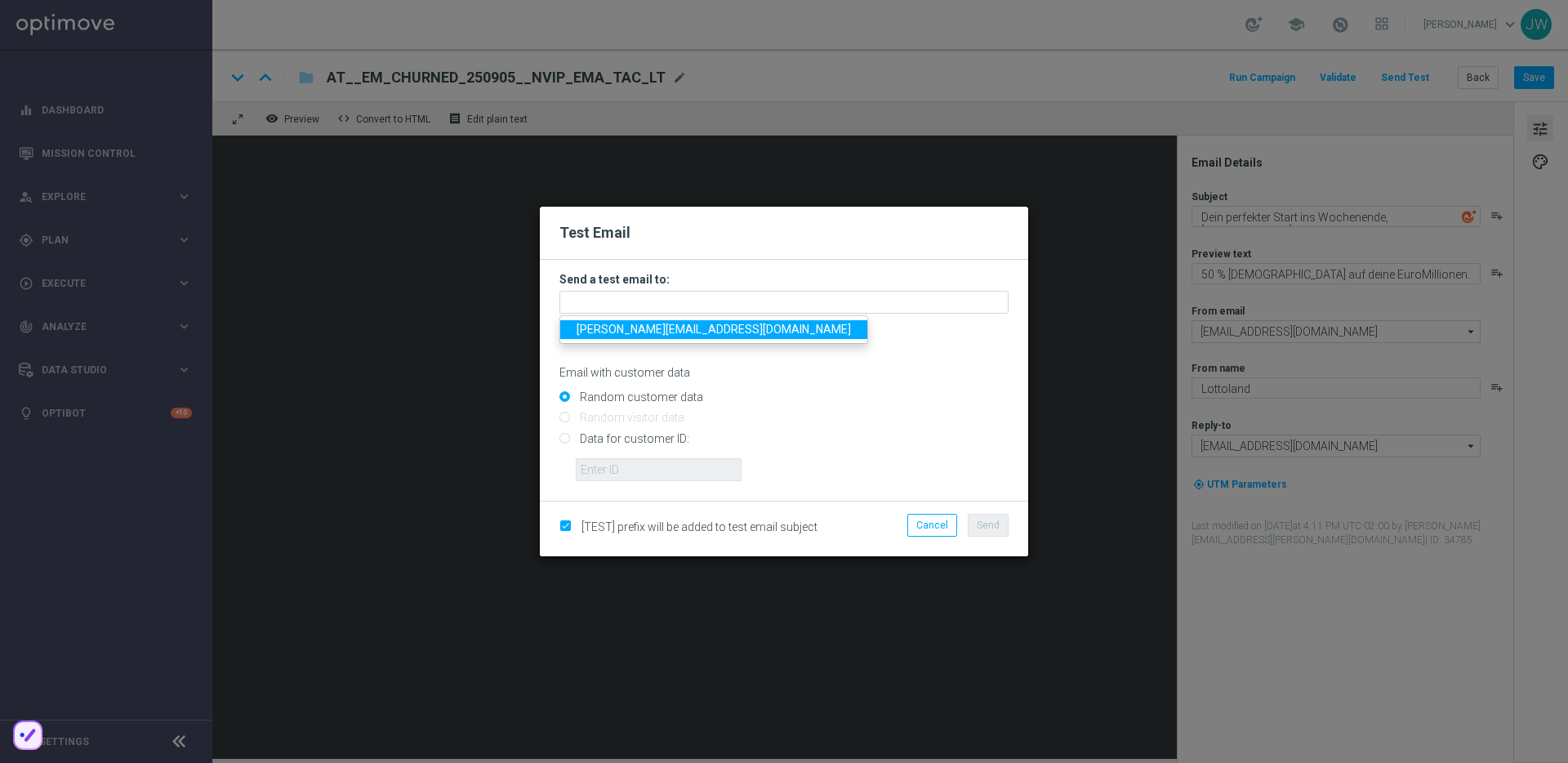
click at [664, 335] on span "[PERSON_NAME][EMAIL_ADDRESS][DOMAIN_NAME]" at bounding box center [713, 330] width 274 height 13
type input "[PERSON_NAME][EMAIL_ADDRESS][DOMAIN_NAME]"
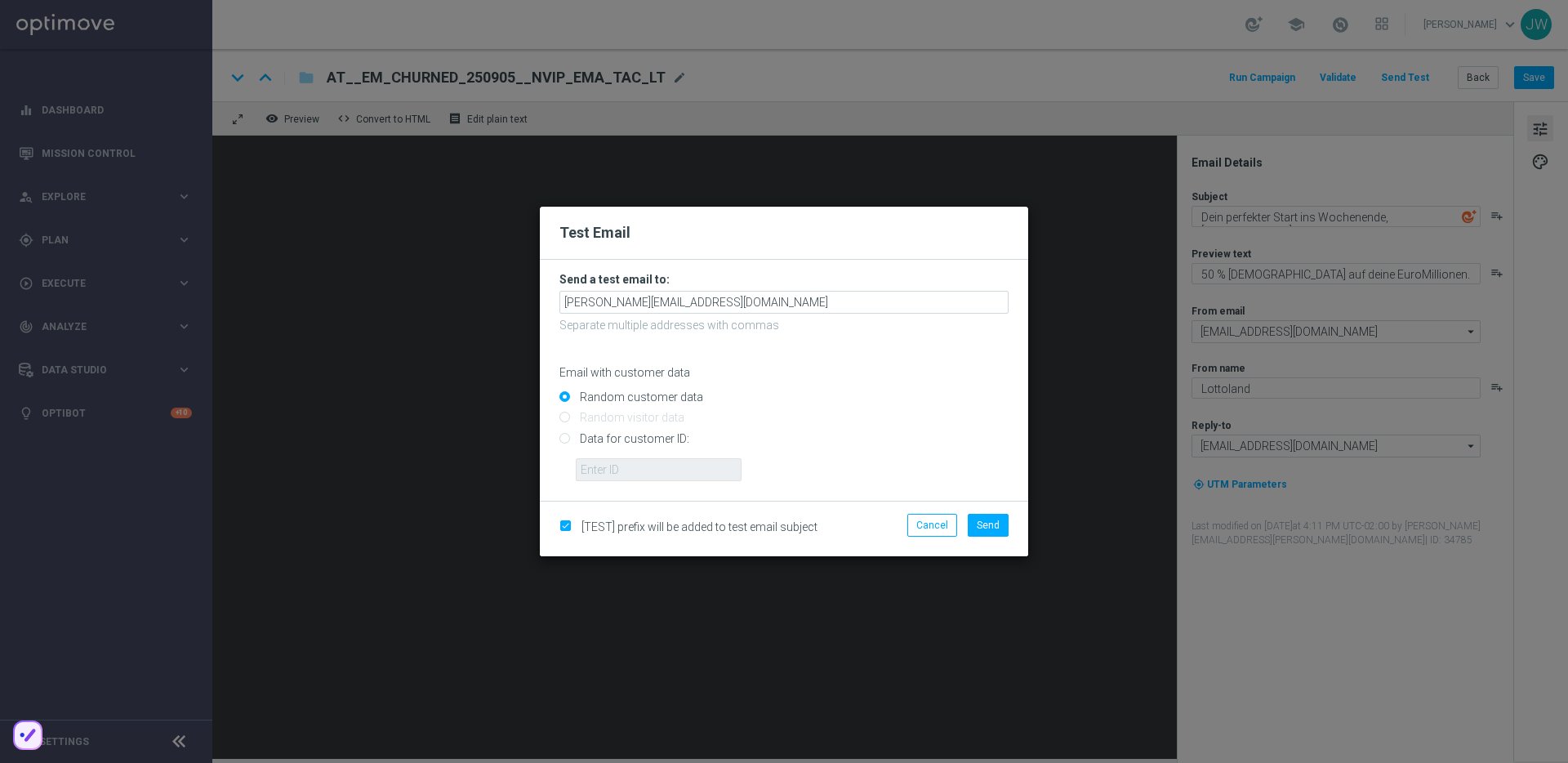
click at [650, 438] on input "Data for customer ID:" at bounding box center [784, 445] width 449 height 23
radio input "true"
click at [651, 470] on input "text" at bounding box center [658, 469] width 166 height 23
paste input "223890059"
type input "223890059"
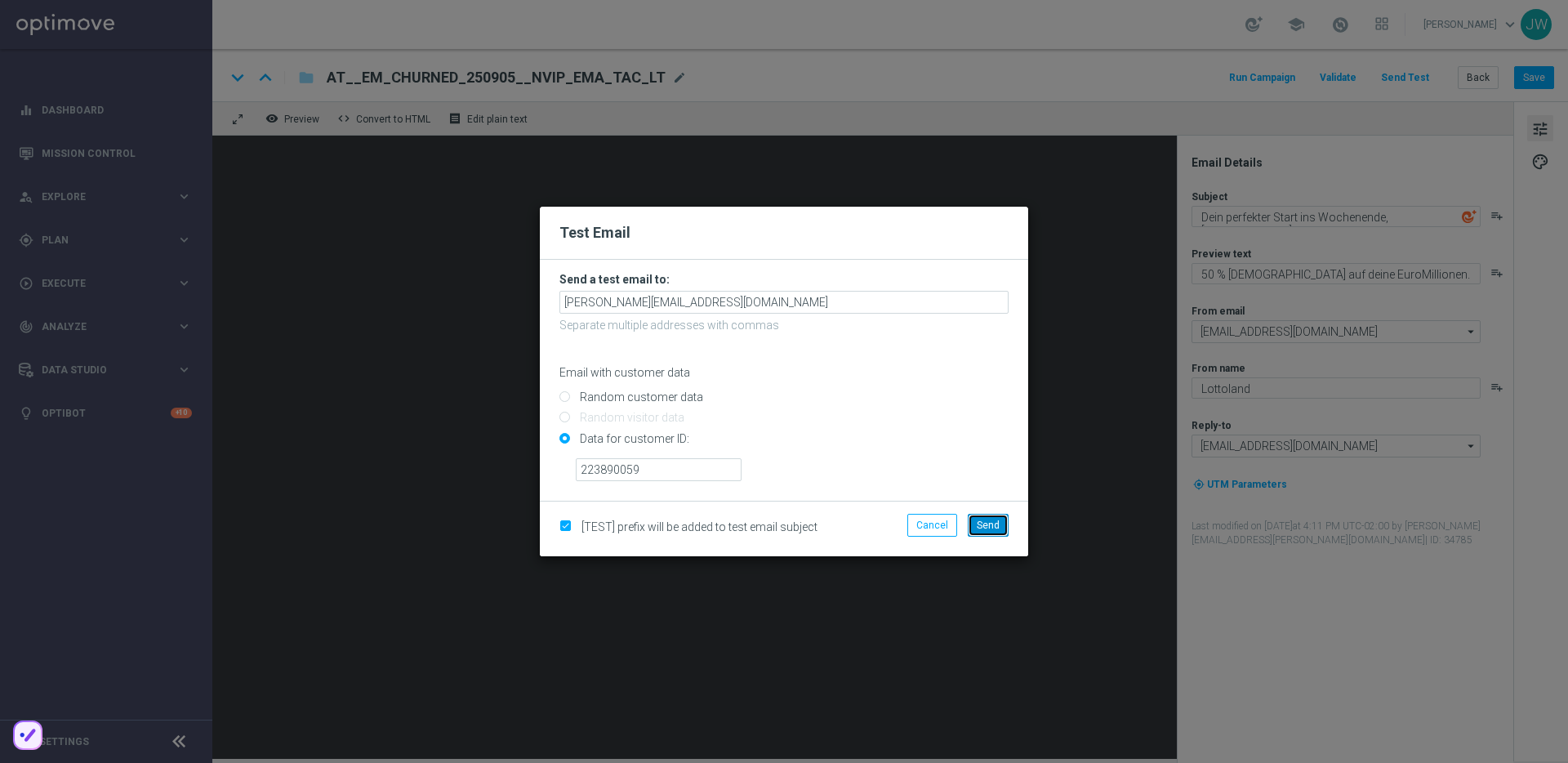
click at [1005, 528] on button "Send" at bounding box center [988, 525] width 41 height 23
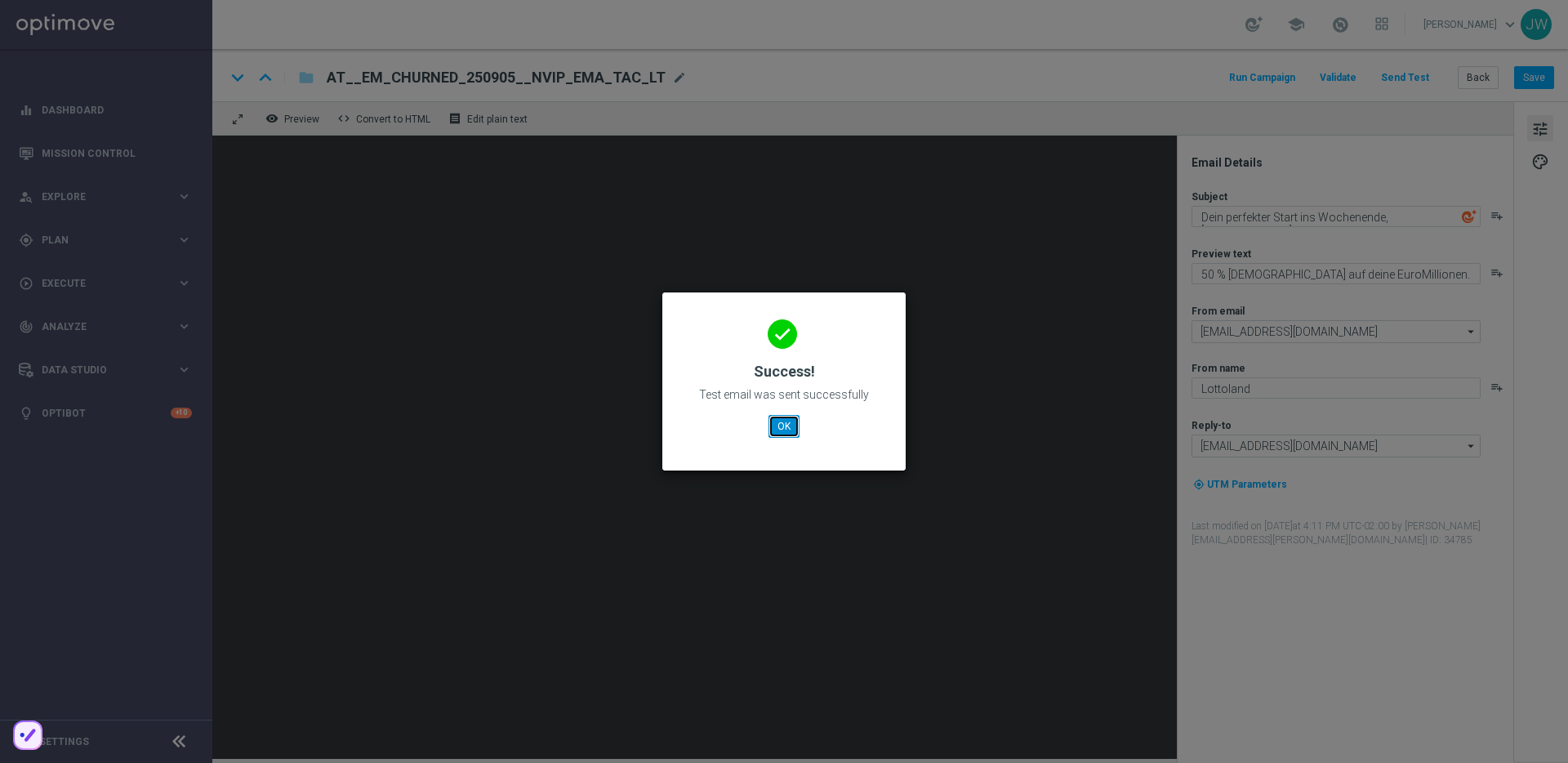
click at [771, 416] on button "OK" at bounding box center [784, 426] width 31 height 23
